Goal: Task Accomplishment & Management: Manage account settings

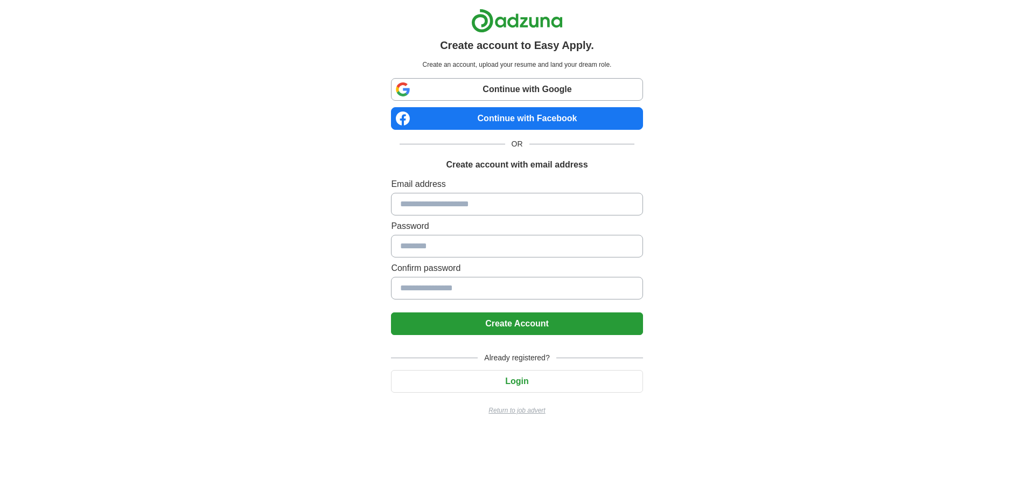
click at [502, 209] on input at bounding box center [516, 204] width 251 height 23
click at [493, 211] on input at bounding box center [516, 204] width 251 height 23
click at [523, 374] on button "Login" at bounding box center [516, 381] width 251 height 23
click at [512, 197] on input at bounding box center [516, 204] width 251 height 23
click at [545, 211] on input "*" at bounding box center [516, 204] width 251 height 23
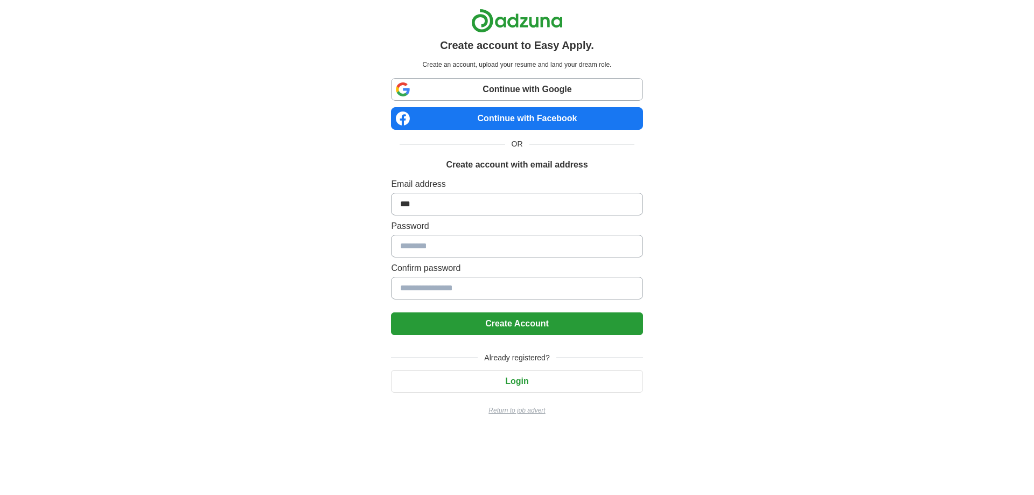
type input "***"
click at [535, 395] on div "Already registered? Login Return to job advert" at bounding box center [516, 380] width 251 height 72
click at [544, 391] on button "Login" at bounding box center [516, 381] width 251 height 23
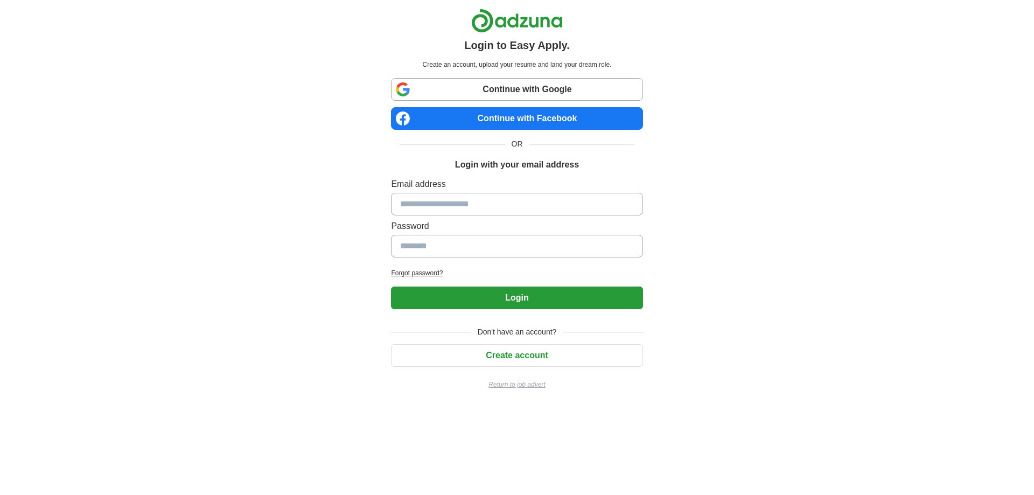
click at [491, 187] on label "Email address" at bounding box center [516, 184] width 251 height 13
click at [500, 203] on input at bounding box center [516, 204] width 251 height 23
type input "**********"
click at [391, 286] on button "Login" at bounding box center [516, 297] width 251 height 23
